Goal: Transaction & Acquisition: Book appointment/travel/reservation

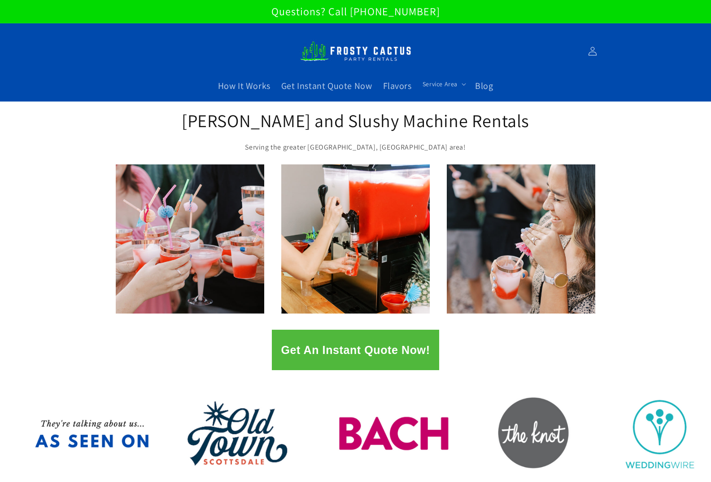
click at [341, 344] on button "Get An Instant Quote Now!" at bounding box center [355, 349] width 167 height 40
click at [341, 358] on button "Get An Instant Quote Now!" at bounding box center [355, 349] width 167 height 40
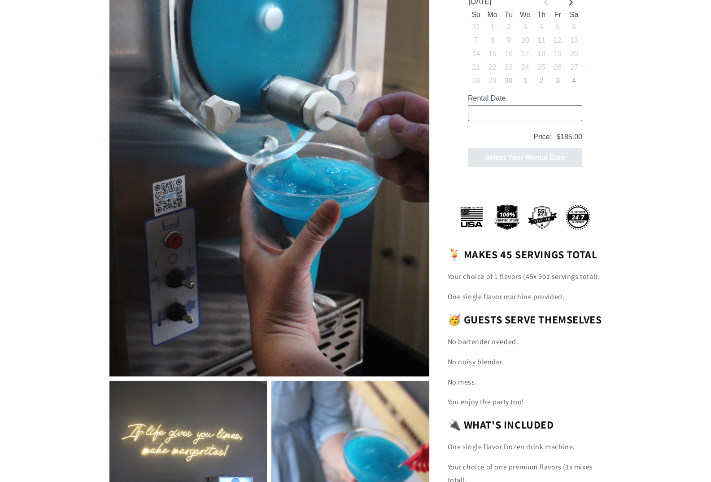
scroll to position [45, 0]
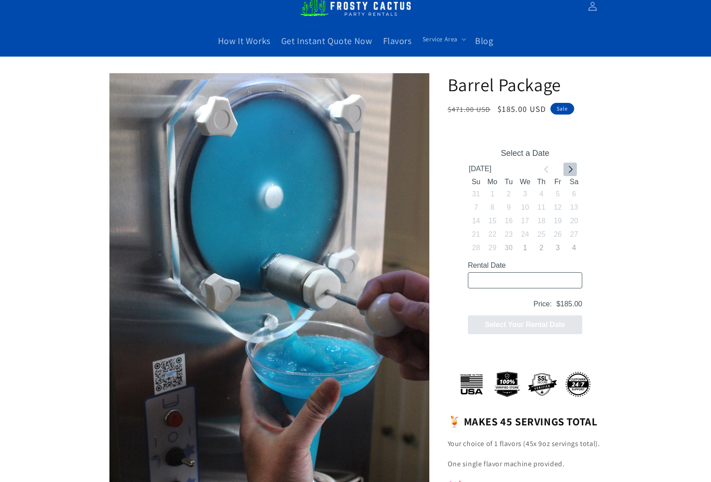
click at [572, 169] on icon "Go to next month" at bounding box center [571, 168] width 4 height 7
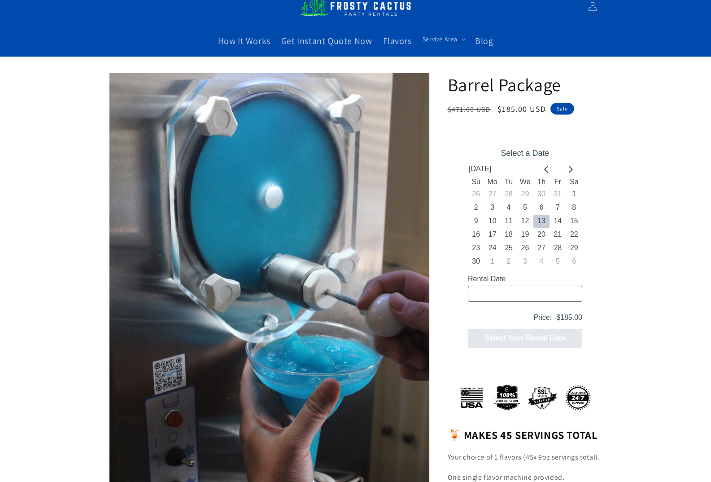
click at [544, 217] on button "13" at bounding box center [541, 220] width 16 height 13
type input "11/13/2025 / 1 space"
click at [549, 338] on button "Next" at bounding box center [525, 337] width 114 height 19
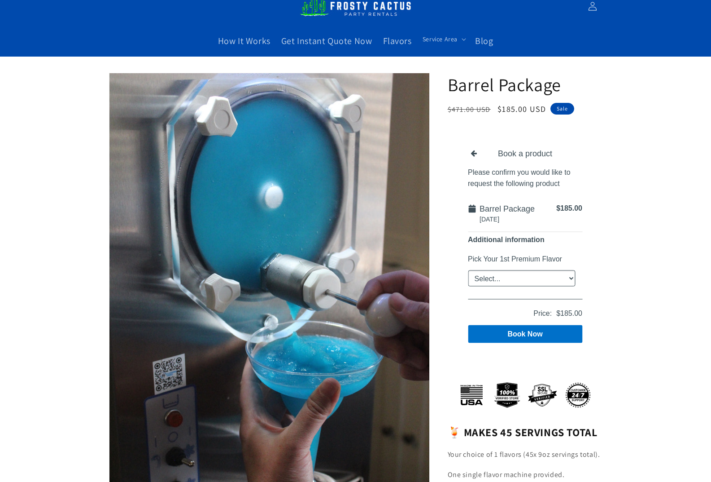
click at [532, 276] on select "Select... Classic Margarita Frosé Strawberry King Cake Daiquiri Apple Cider Sum…" at bounding box center [521, 278] width 107 height 16
select select "Cherry Bomb"
click at [468, 270] on select "Select... Classic Margarita Frosé Strawberry King Cake Daiquiri Apple Cider Sum…" at bounding box center [521, 278] width 107 height 16
click at [583, 332] on div "Book a product Please confirm you would like to request the following product B…" at bounding box center [524, 245] width 141 height 221
click at [553, 332] on button "Book Now" at bounding box center [525, 333] width 114 height 18
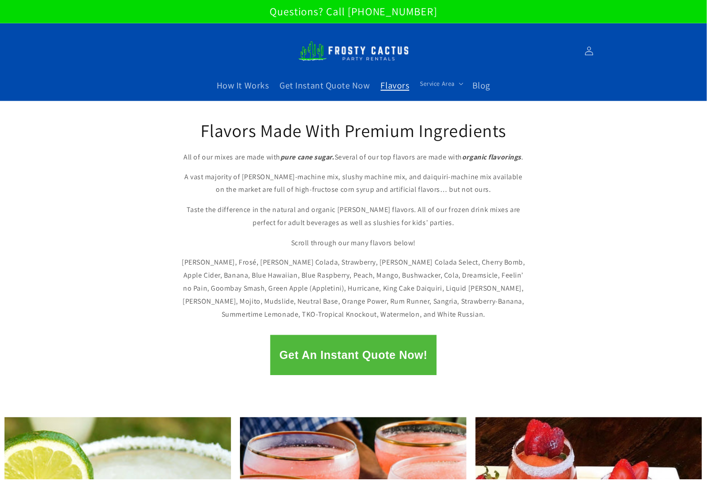
click at [360, 349] on button "Get An Instant Quote Now!" at bounding box center [355, 357] width 167 height 40
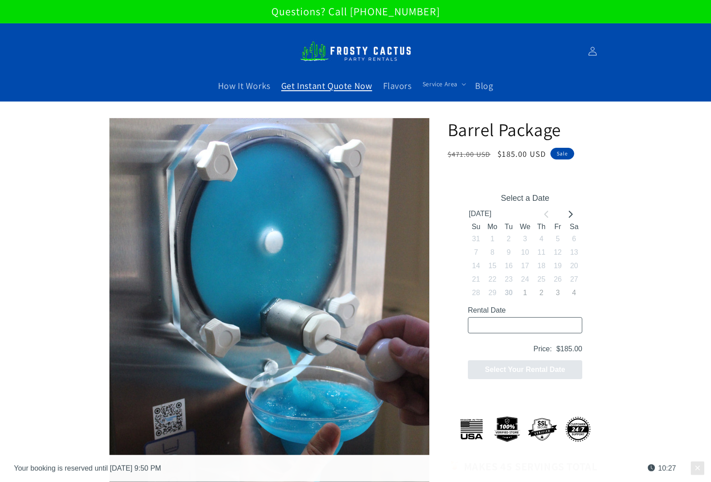
click at [335, 86] on span "Get Instant Quote Now" at bounding box center [326, 86] width 91 height 12
click at [347, 84] on span "Get Instant Quote Now" at bounding box center [326, 86] width 91 height 12
click at [320, 91] on span "Get Instant Quote Now" at bounding box center [326, 86] width 91 height 12
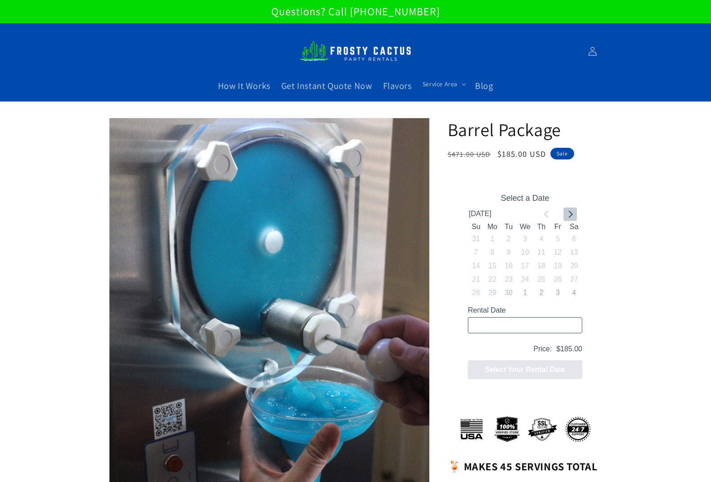
click at [565, 215] on button "Go to next month" at bounding box center [569, 213] width 13 height 13
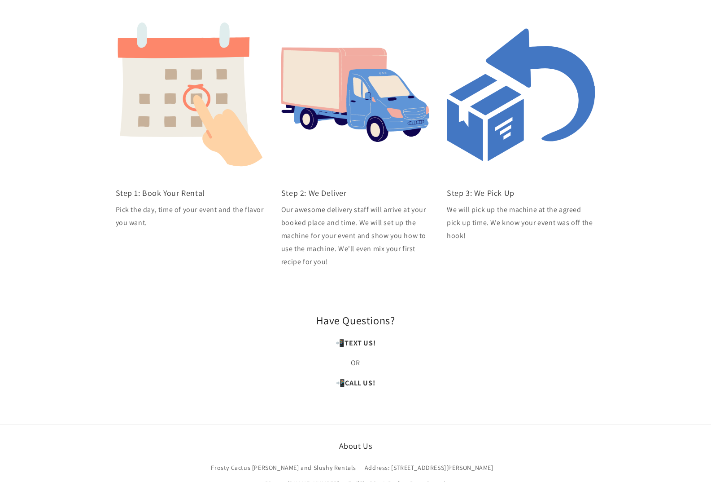
scroll to position [1805, 0]
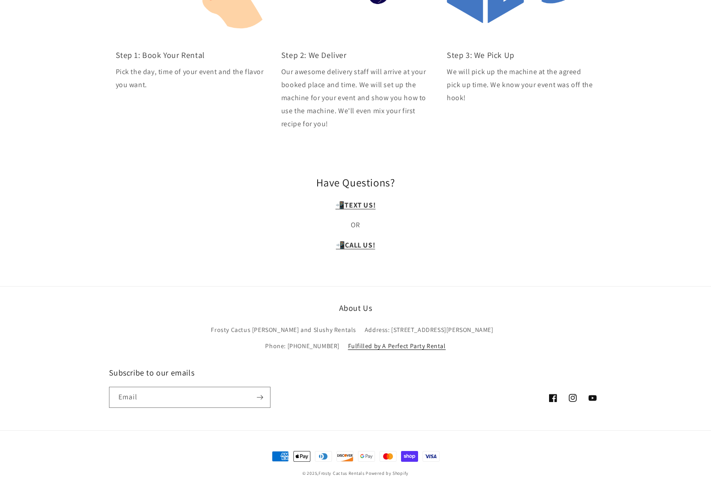
click at [360, 338] on link "Fulfilled by A Perfect Party Rental" at bounding box center [397, 346] width 98 height 16
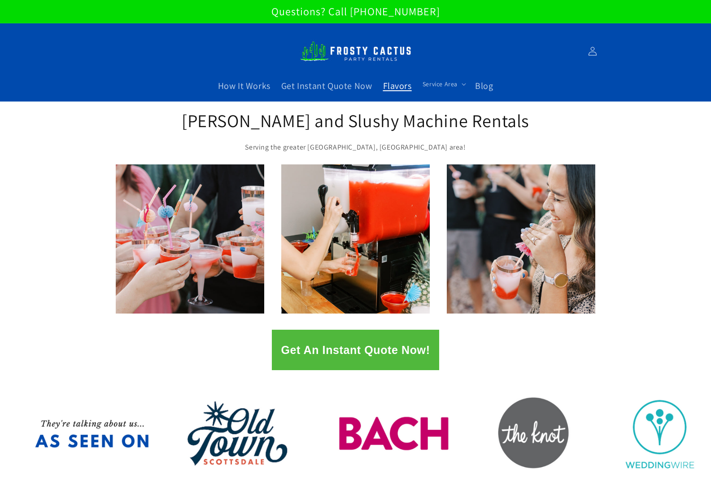
click at [408, 90] on span "Flavors" at bounding box center [397, 86] width 29 height 12
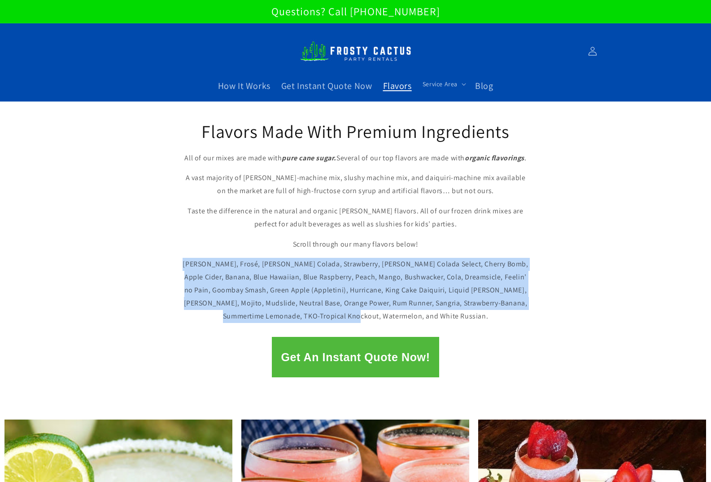
drag, startPoint x: 419, startPoint y: 314, endPoint x: 189, endPoint y: 269, distance: 234.5
click at [189, 269] on p "Margarita, Frosé, Piña Colada, Strawberry, Piña Colada Select, Cherry Bomb, App…" at bounding box center [356, 290] width 350 height 65
copy p "Margarita, Frosé, Piña Colada, Strawberry, Piña Colada Select, Cherry Bomb, App…"
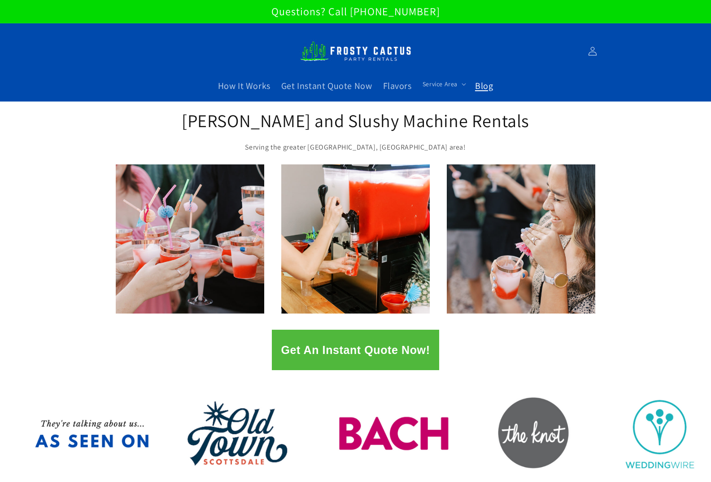
click at [480, 83] on span "Blog" at bounding box center [484, 86] width 18 height 12
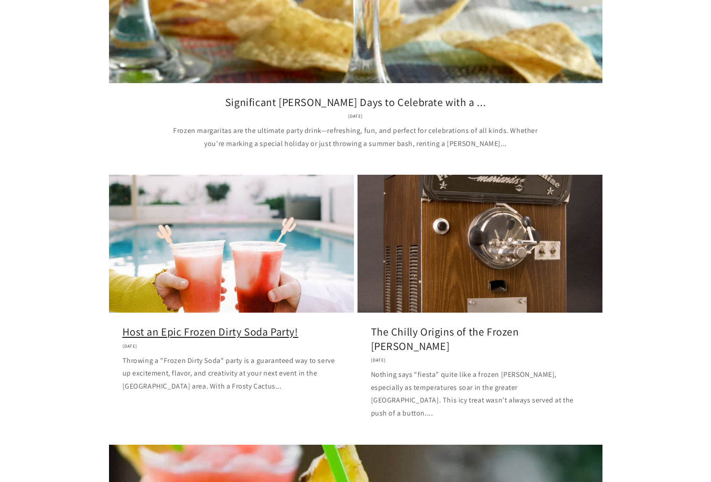
scroll to position [314, 0]
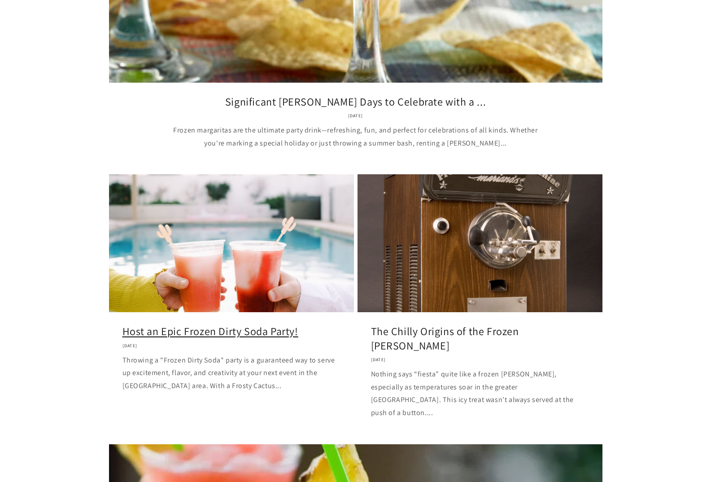
click at [290, 324] on link "Host an Epic Frozen Dirty Soda Party!" at bounding box center [232, 331] width 218 height 14
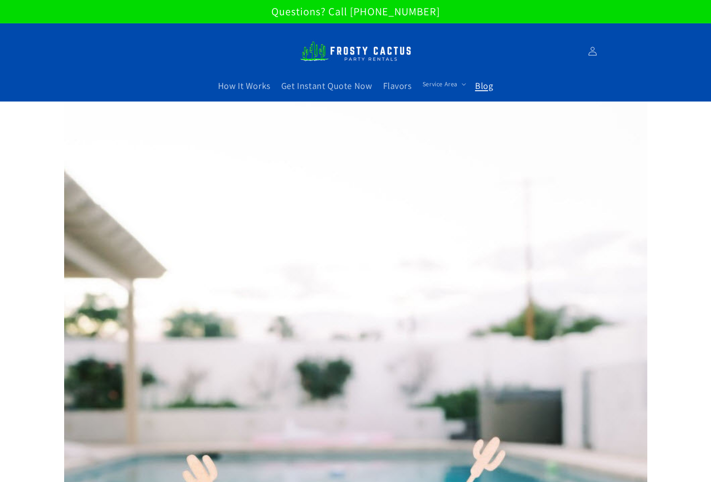
click at [487, 85] on span "Blog" at bounding box center [484, 86] width 18 height 12
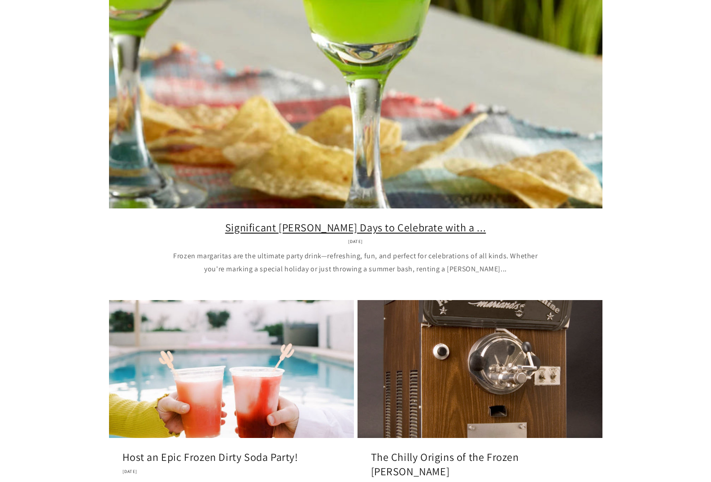
scroll to position [224, 0]
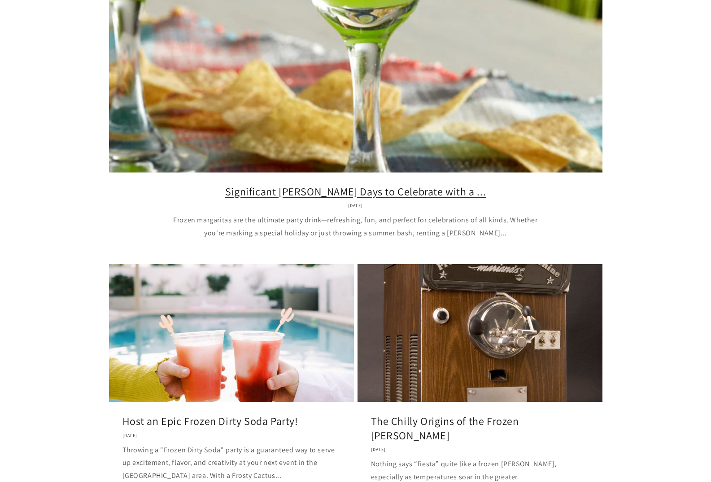
click at [320, 184] on link "Significant [PERSON_NAME] Days to Celebrate with a ..." at bounding box center [356, 191] width 467 height 14
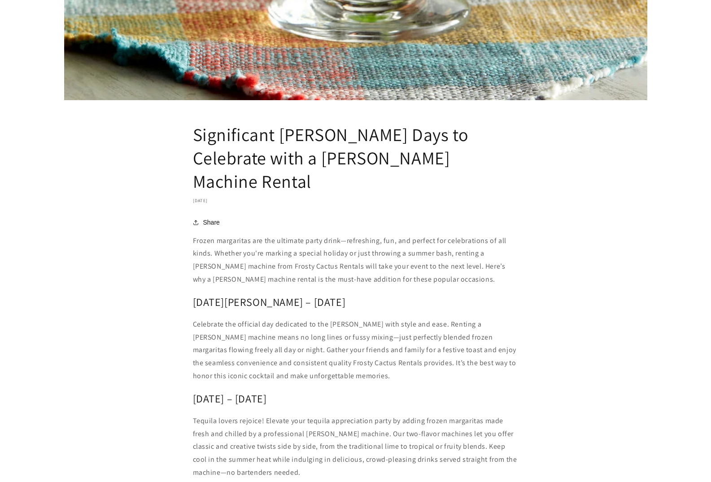
scroll to position [628, 0]
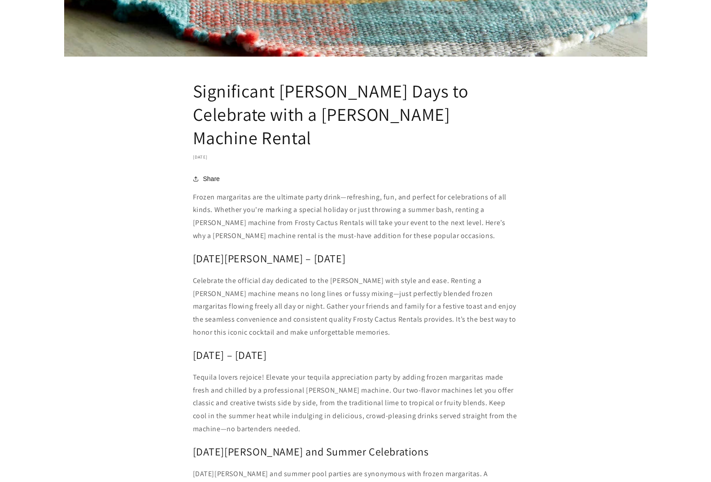
drag, startPoint x: 294, startPoint y: 233, endPoint x: 195, endPoint y: 237, distance: 98.4
click at [195, 251] on h2 "National Margarita Day – February 22" at bounding box center [356, 258] width 326 height 14
click at [337, 164] on article "Significant Margarita Days to Celebrate with a Margarita Machine Rental Septemb…" at bounding box center [355, 98] width 711 height 1251
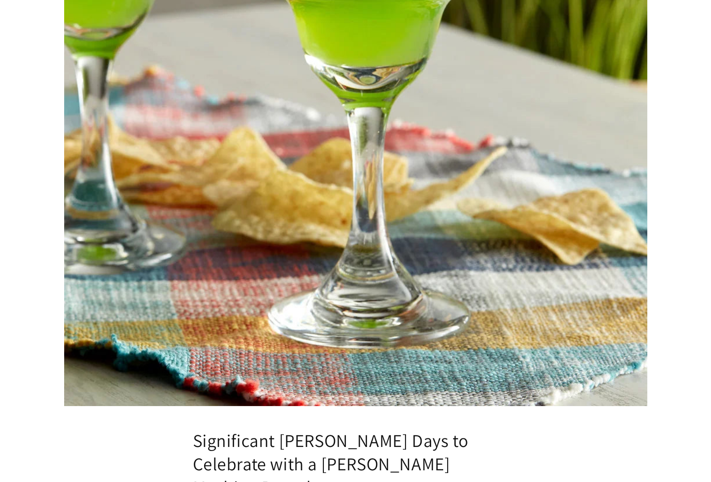
scroll to position [269, 0]
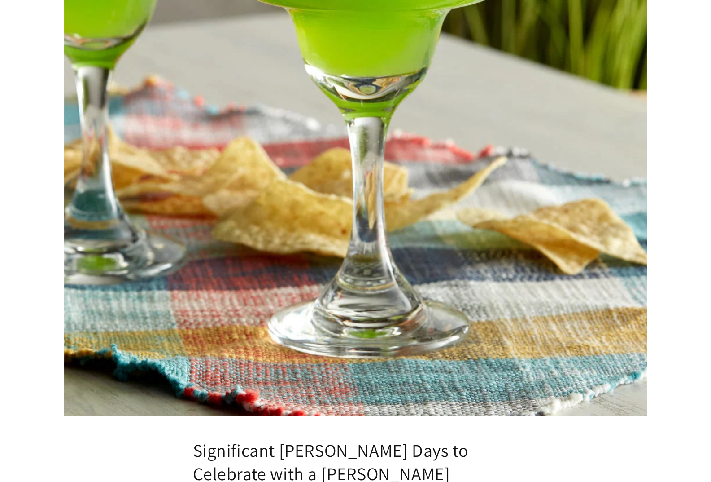
drag, startPoint x: 418, startPoint y: 152, endPoint x: 347, endPoint y: 174, distance: 74.4
click at [347, 174] on img at bounding box center [356, 124] width 584 height 584
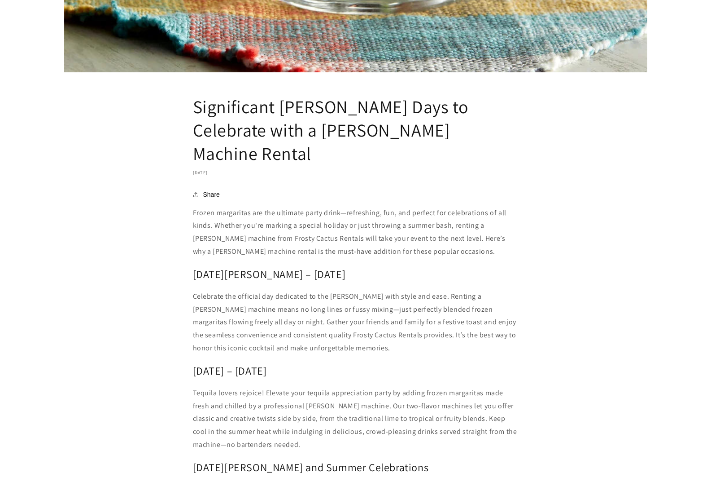
scroll to position [628, 0]
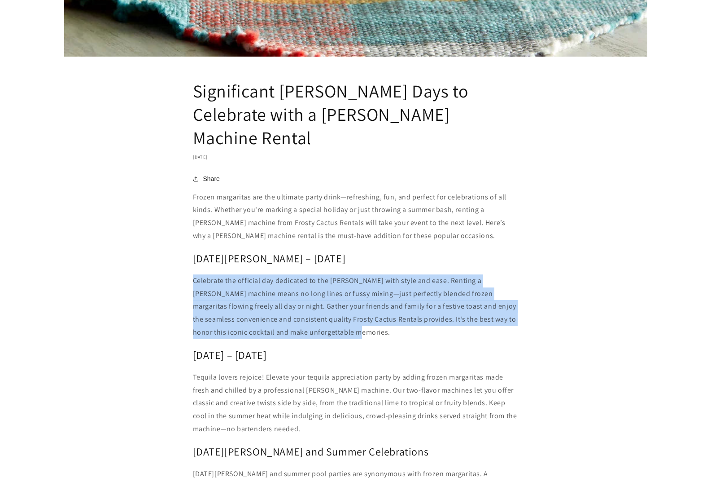
drag, startPoint x: 363, startPoint y: 306, endPoint x: 190, endPoint y: 261, distance: 179.0
click at [190, 261] on article "Significant Margarita Days to Celebrate with a Margarita Machine Rental Septemb…" at bounding box center [355, 98] width 711 height 1251
copy p "Celebrate the official day dedicated to the margarita with style and ease. Rent…"
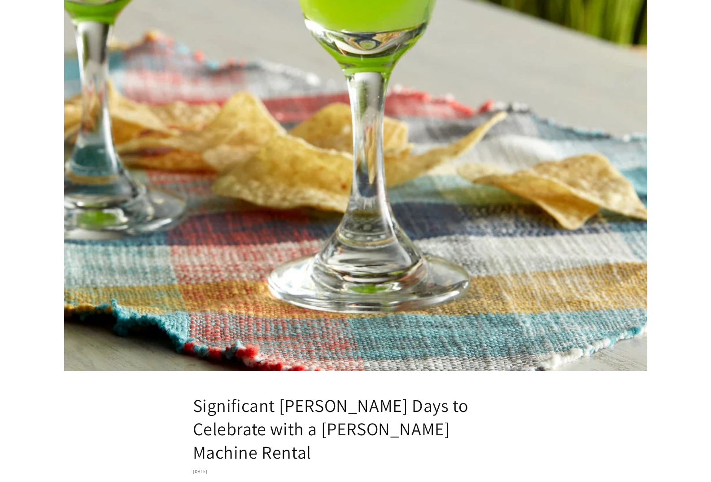
scroll to position [0, 0]
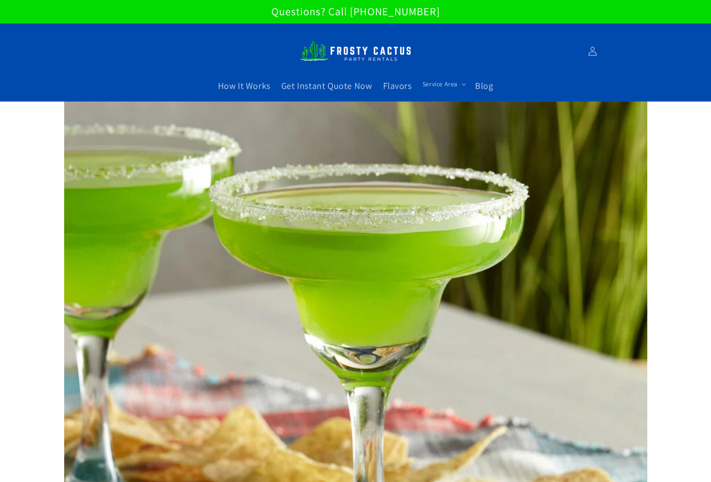
click at [349, 49] on img at bounding box center [356, 51] width 112 height 31
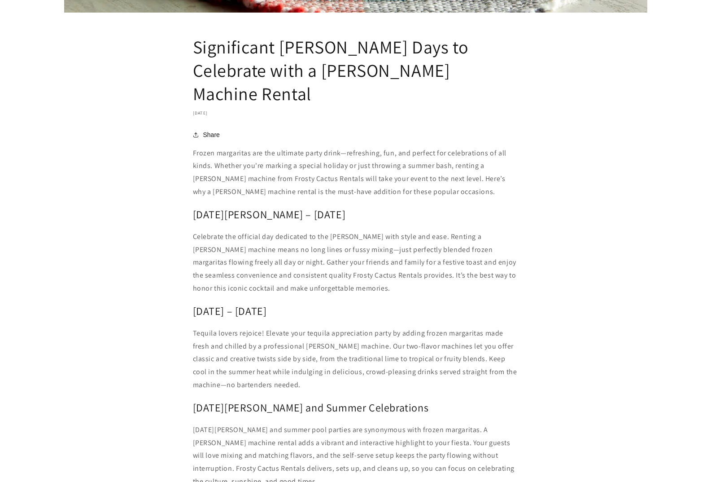
scroll to position [673, 0]
click at [334, 229] on p "Celebrate the official day dedicated to the [PERSON_NAME] with style and ease. …" at bounding box center [356, 261] width 326 height 65
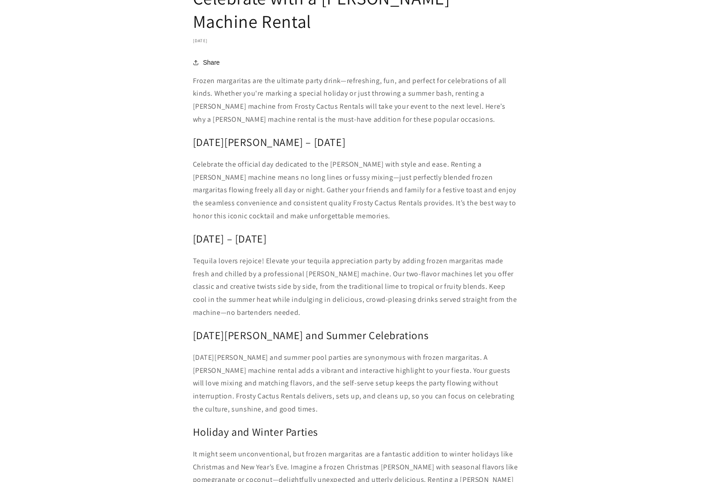
scroll to position [763, 0]
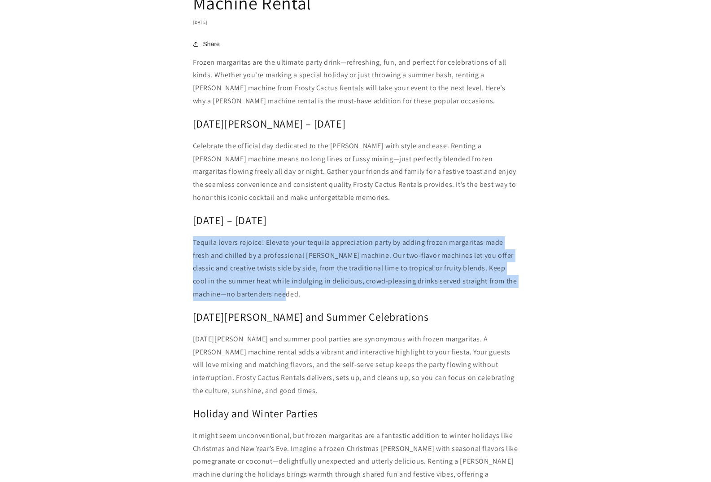
drag, startPoint x: 234, startPoint y: 254, endPoint x: 183, endPoint y: 221, distance: 61.4
copy p "Tequila lovers rejoice! Elevate your tequila appreciation party by adding froze…"
drag, startPoint x: 342, startPoint y: 195, endPoint x: 194, endPoint y: 198, distance: 147.3
click at [194, 213] on h2 "National Tequila Day – July 24" at bounding box center [356, 220] width 326 height 14
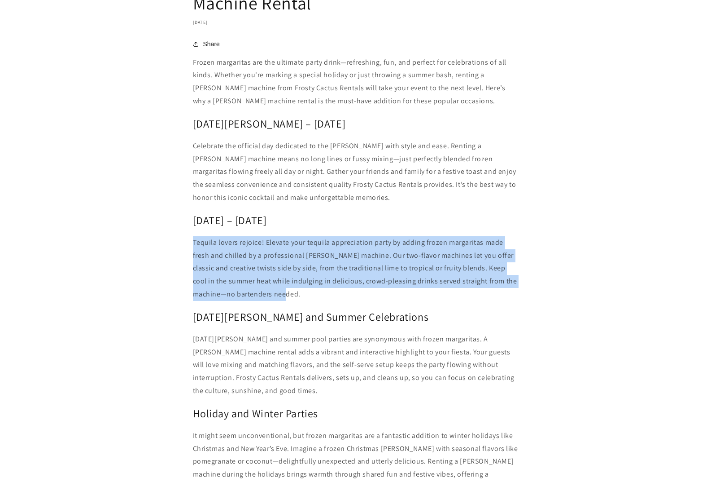
copy h2 "National Tequila Day – July 24"
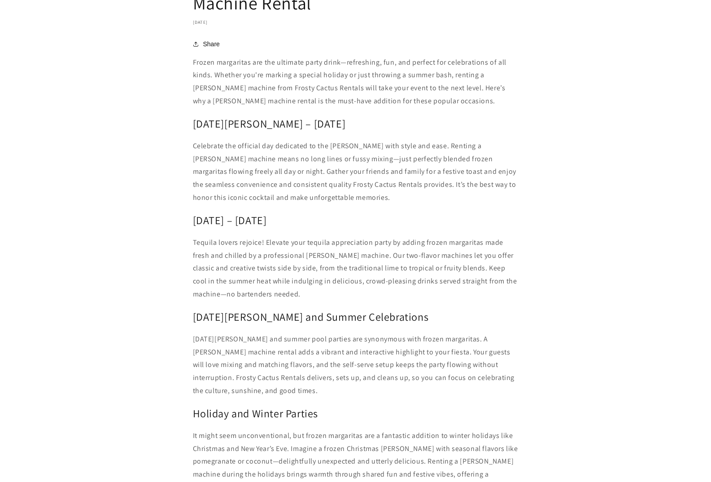
click at [324, 242] on p "Tequila lovers rejoice! Elevate your tequila appreciation party by adding froze…" at bounding box center [356, 268] width 326 height 65
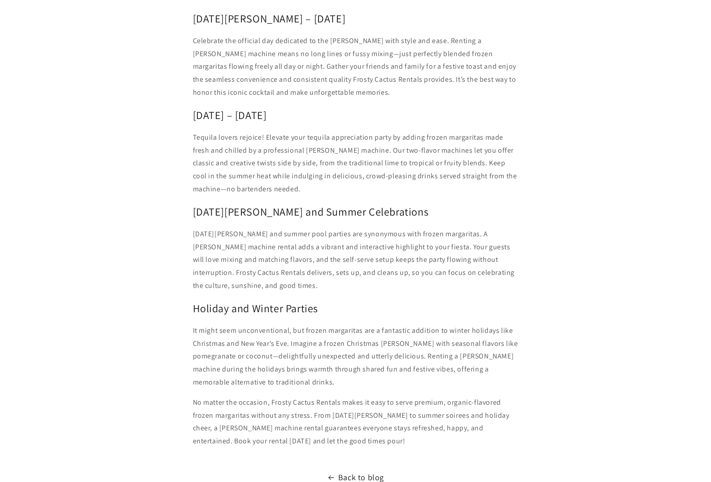
scroll to position [898, 0]
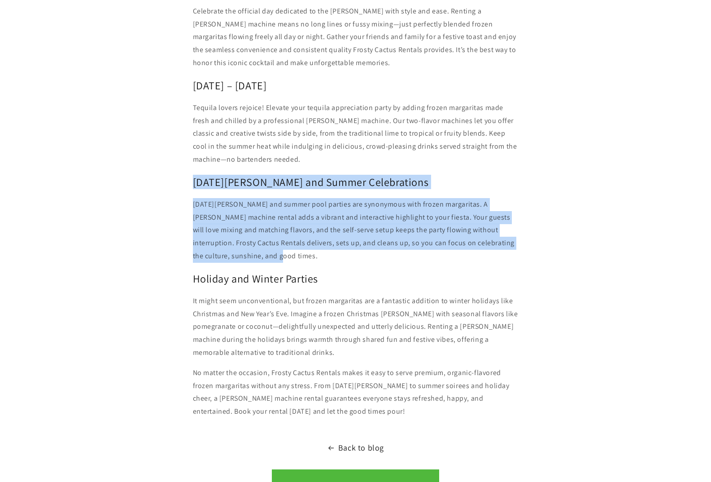
drag, startPoint x: 298, startPoint y: 232, endPoint x: 192, endPoint y: 161, distance: 127.2
copy div "Cinco de Mayo and Summer Celebrations Cinco de Mayo and summer pool parties are…"
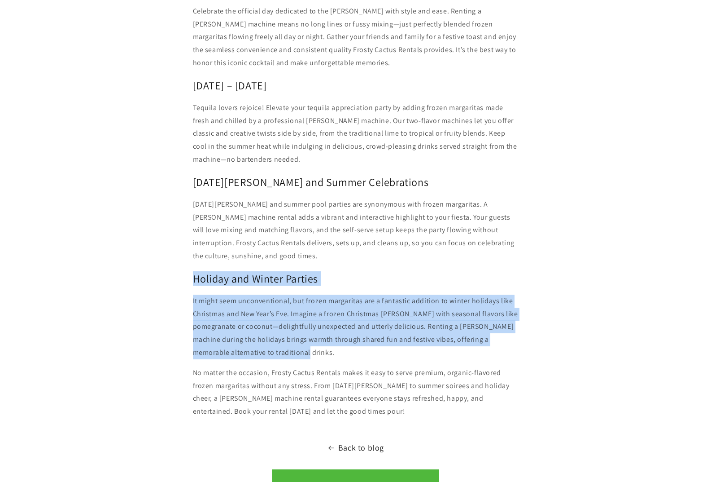
drag, startPoint x: 345, startPoint y: 329, endPoint x: 192, endPoint y: 255, distance: 169.6
copy div "Holiday and Winter Parties It might seem unconventional, but frozen margaritas …"
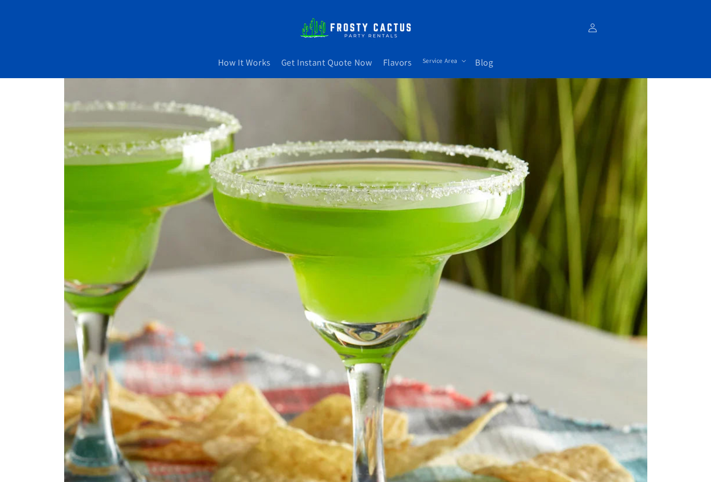
scroll to position [0, 0]
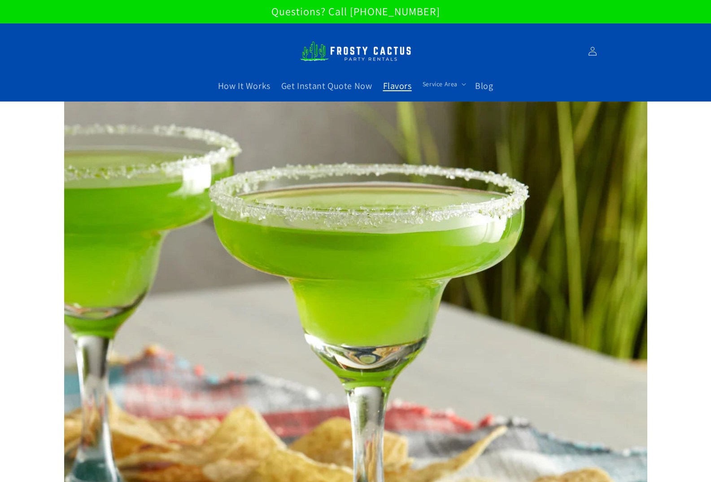
click at [401, 85] on span "Flavors" at bounding box center [397, 86] width 29 height 12
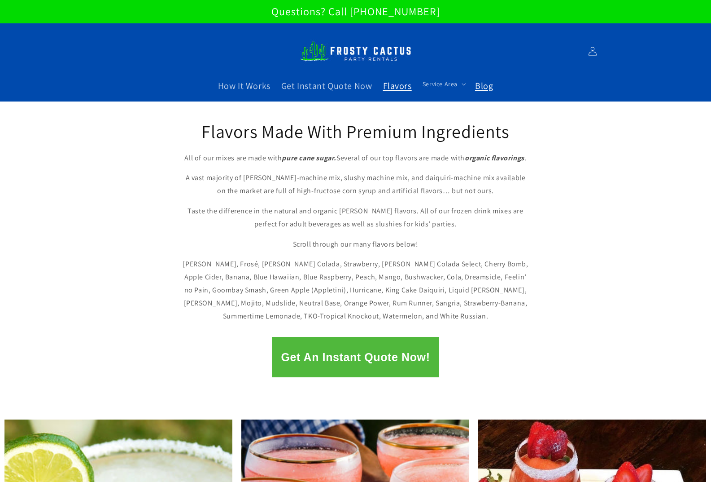
click at [489, 90] on span "Blog" at bounding box center [484, 86] width 18 height 12
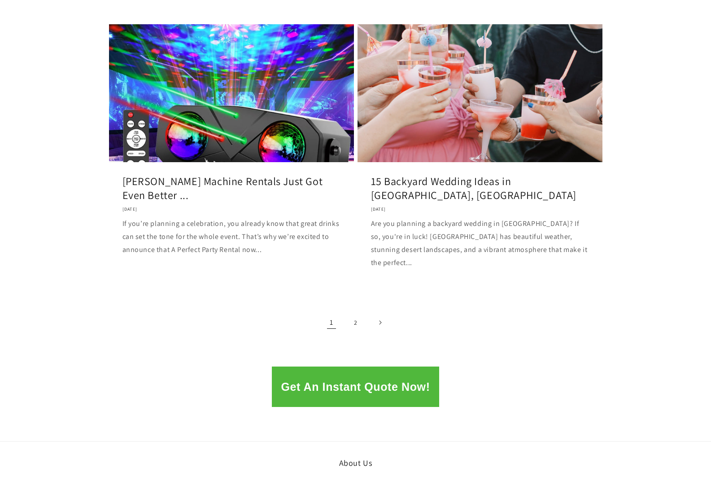
scroll to position [1077, 0]
